Goal: Navigation & Orientation: Find specific page/section

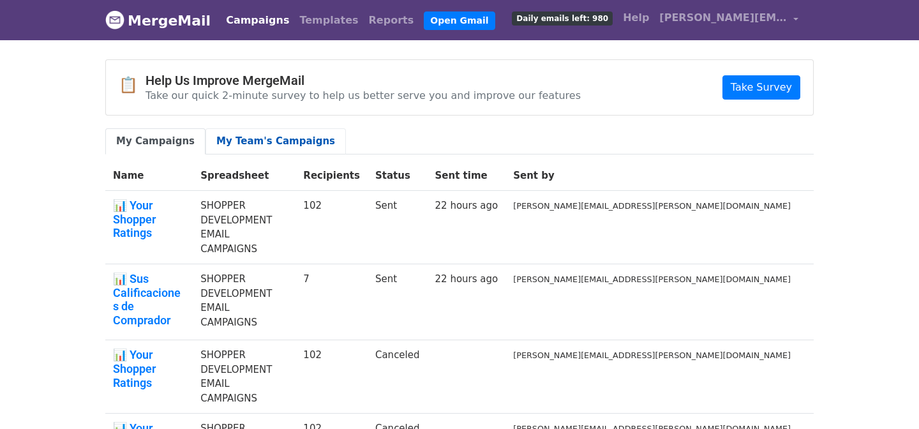
click at [247, 132] on link "My Team's Campaigns" at bounding box center [275, 141] width 140 height 26
click at [140, 137] on link "My Campaigns" at bounding box center [155, 141] width 100 height 26
